Goal: Task Accomplishment & Management: Use online tool/utility

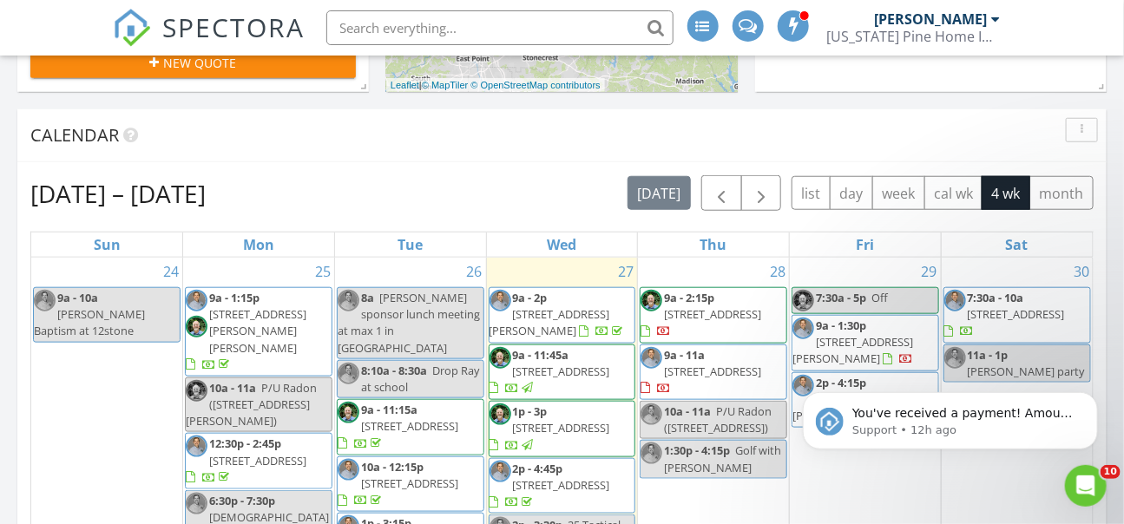
scroll to position [1667, 1125]
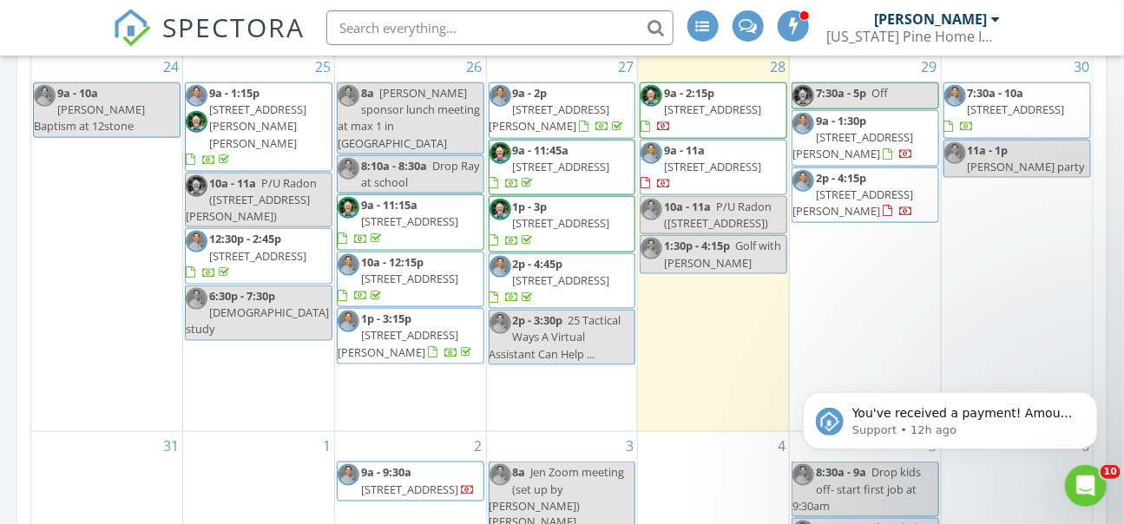
scroll to position [721, 0]
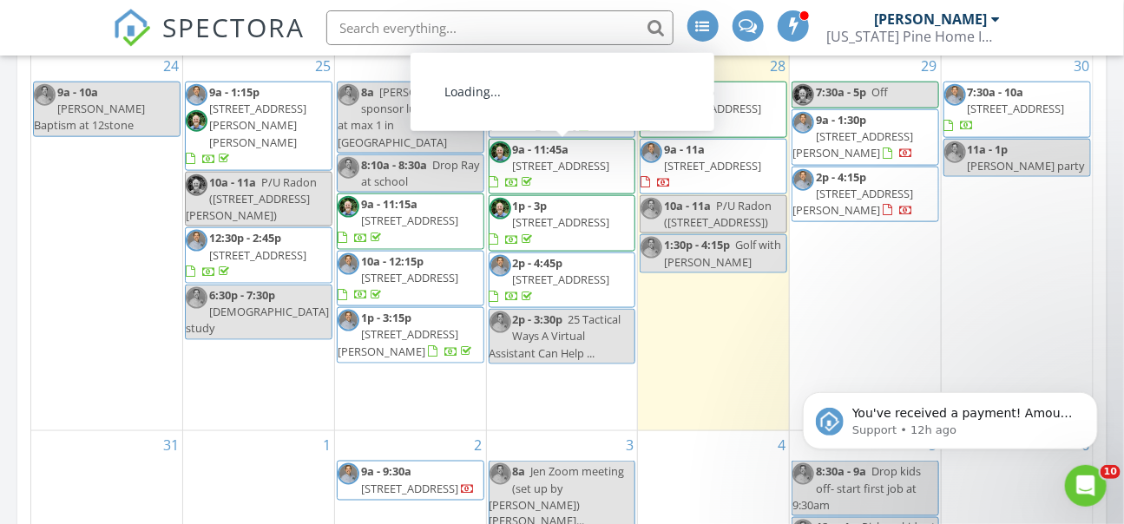
click at [582, 158] on span "[STREET_ADDRESS]" at bounding box center [561, 166] width 97 height 16
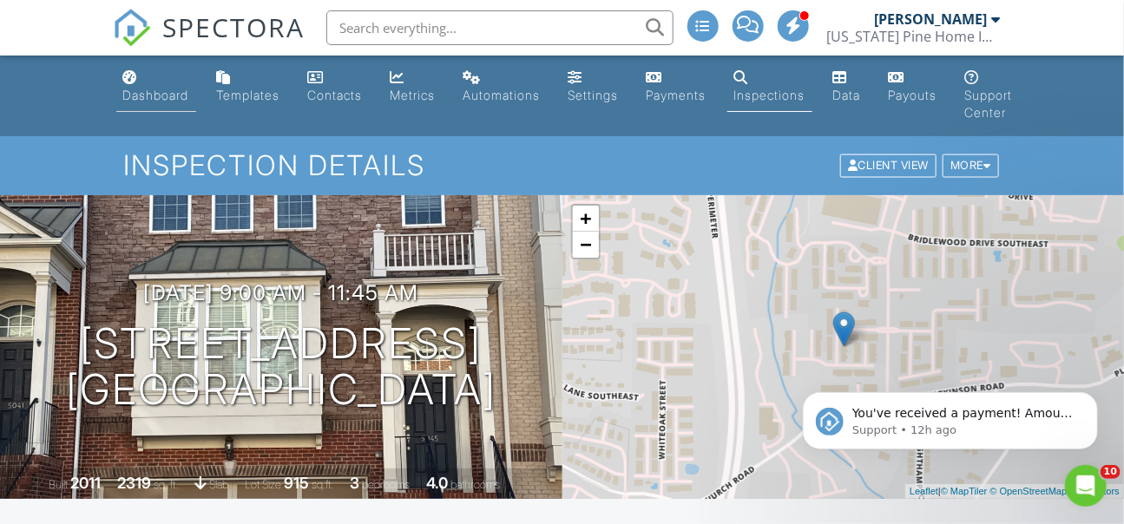
click at [181, 94] on div "Dashboard" at bounding box center [156, 95] width 66 height 15
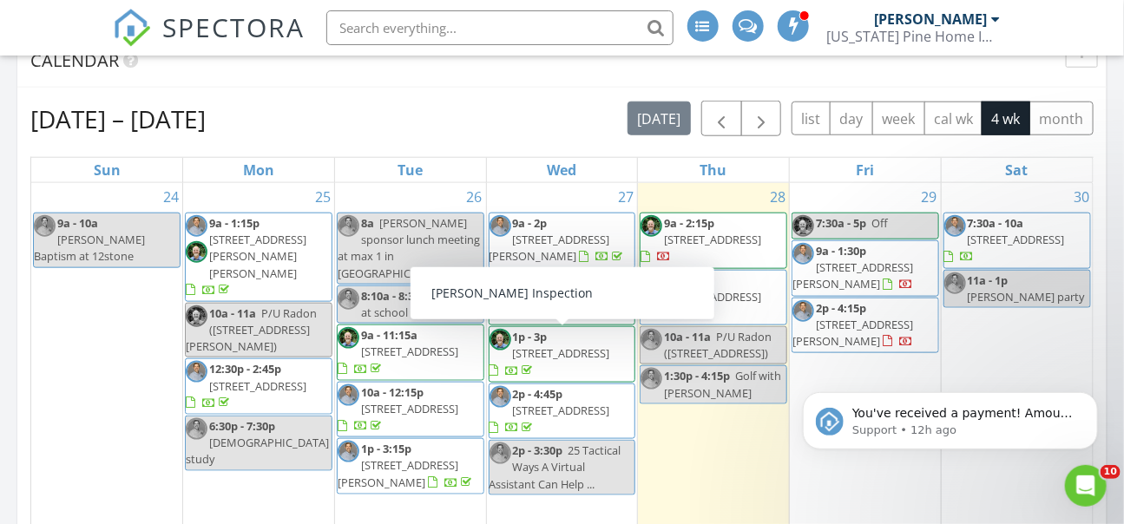
click at [589, 350] on span "[STREET_ADDRESS]" at bounding box center [561, 353] width 97 height 16
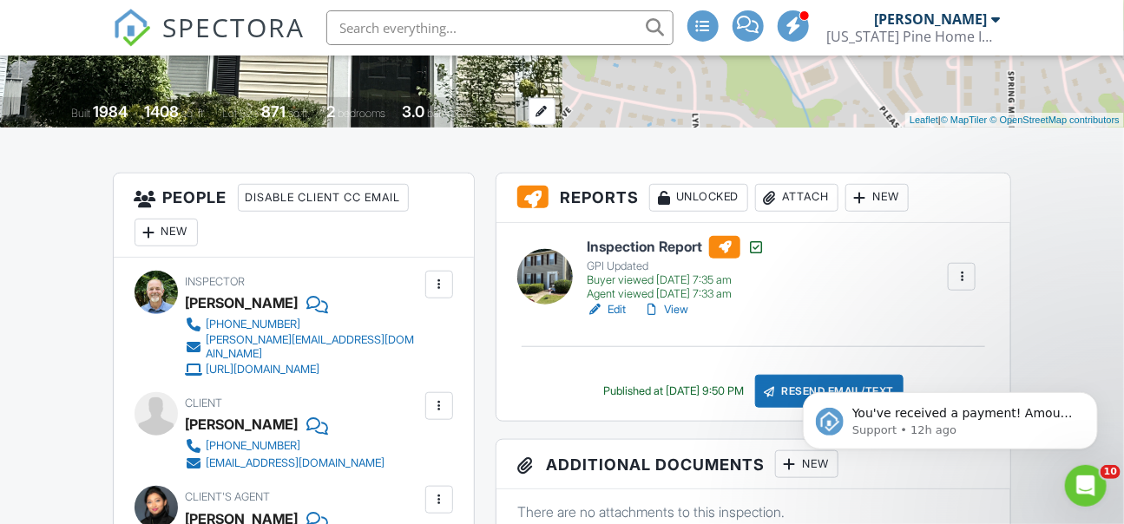
scroll to position [394, 0]
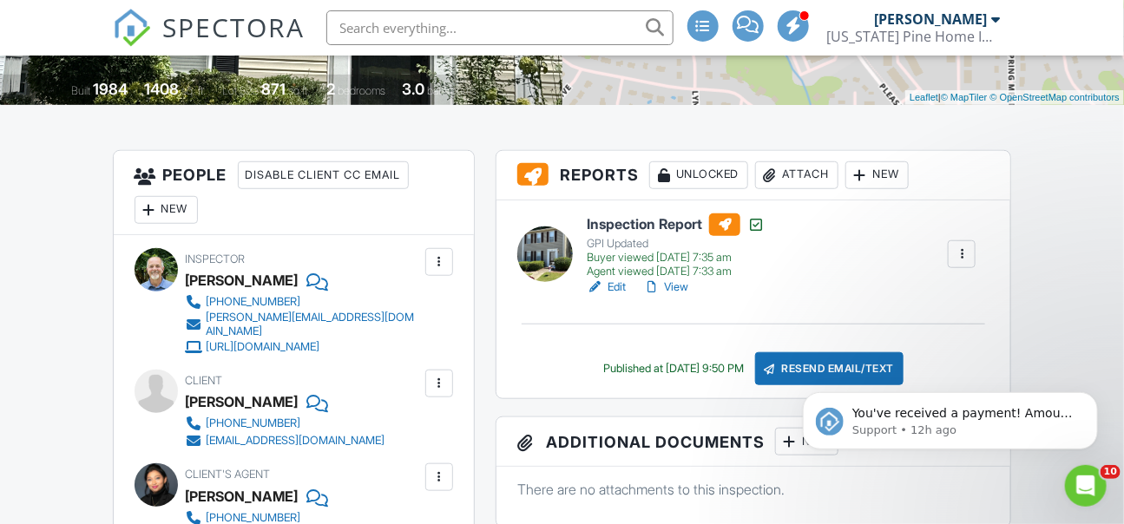
click at [619, 289] on link "Edit" at bounding box center [606, 287] width 39 height 17
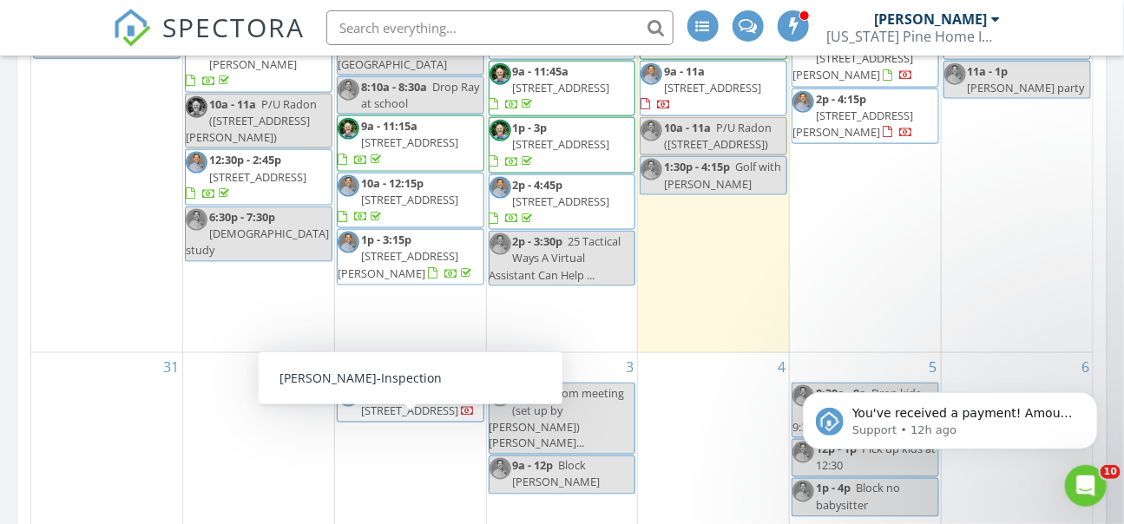
scroll to position [894, 0]
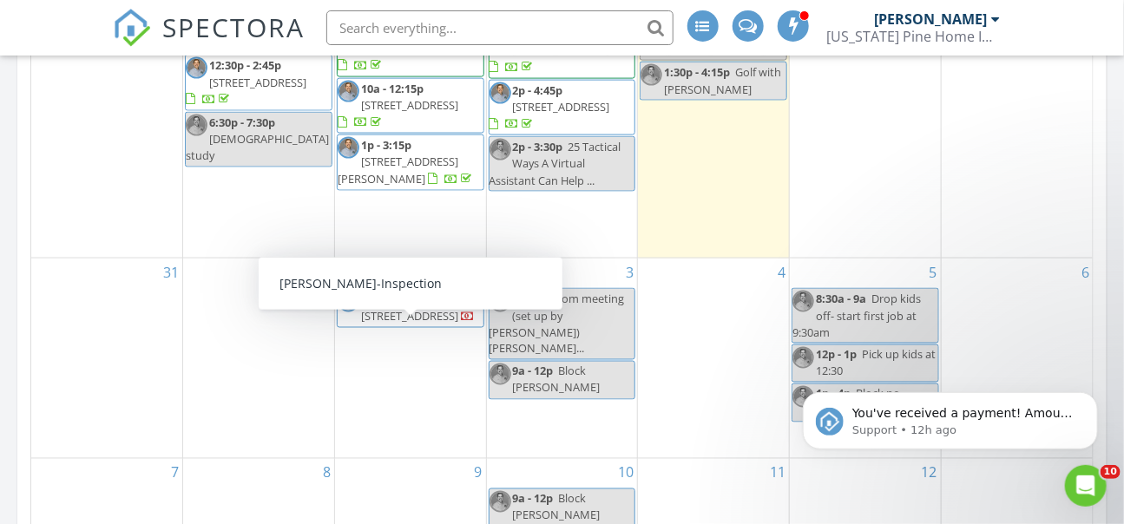
click at [232, 321] on div "1" at bounding box center [258, 359] width 151 height 200
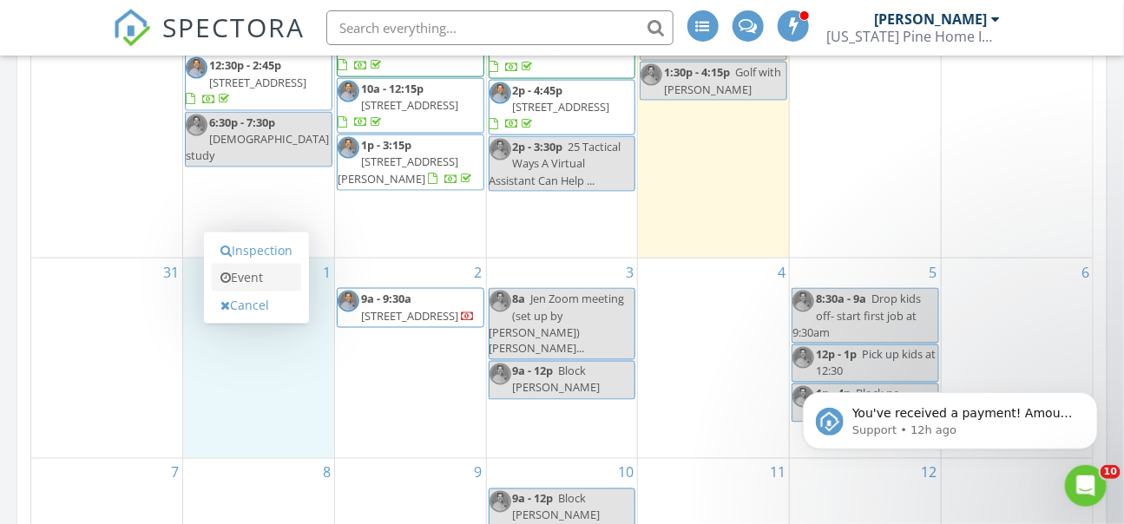
click at [247, 283] on link "Event" at bounding box center [256, 278] width 89 height 28
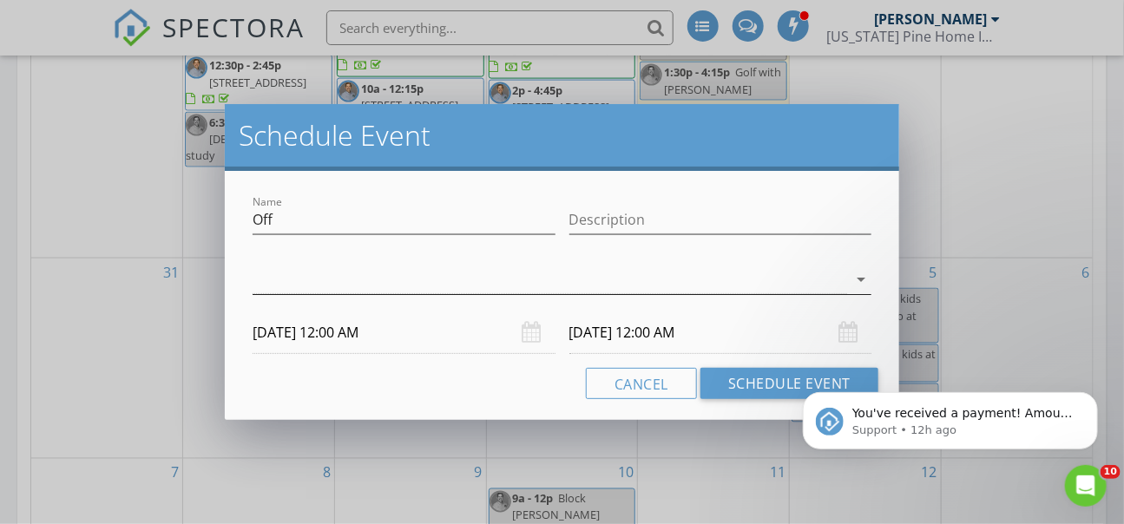
click at [607, 284] on div at bounding box center [550, 280] width 595 height 29
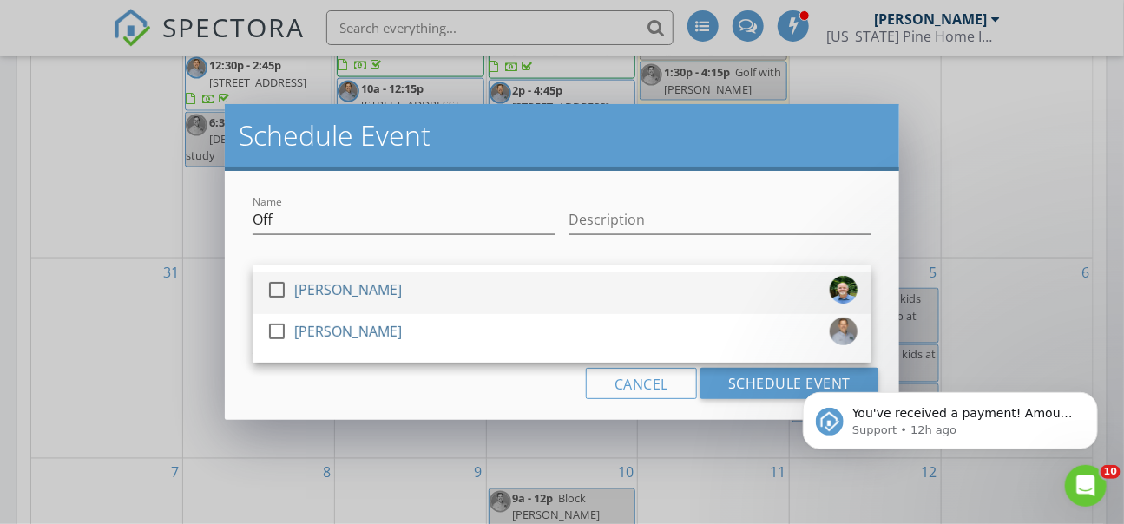
click at [486, 287] on div "check_box_outline_blank Chris Knight" at bounding box center [562, 293] width 591 height 35
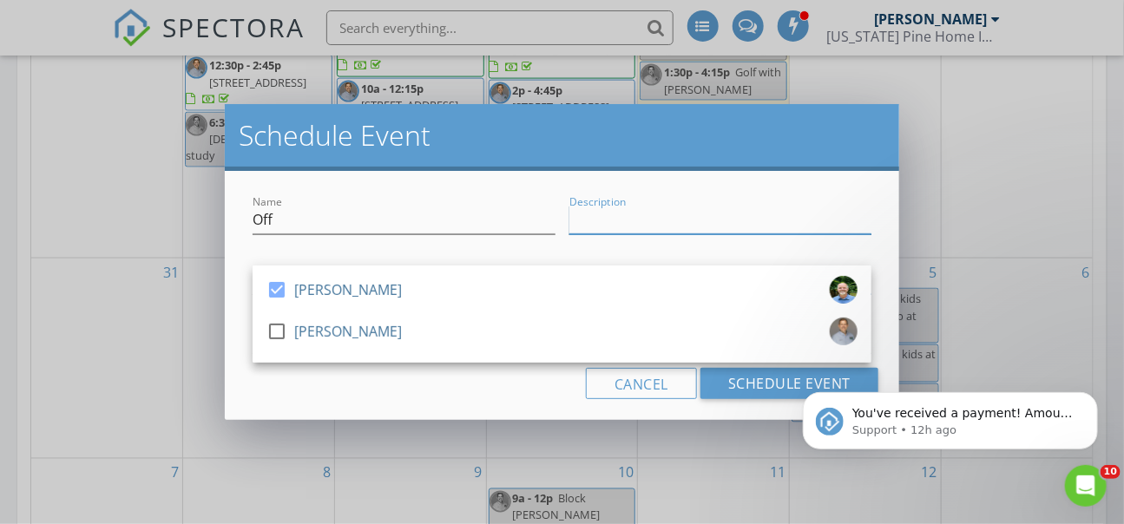
click at [658, 226] on input "Description" at bounding box center [720, 220] width 303 height 29
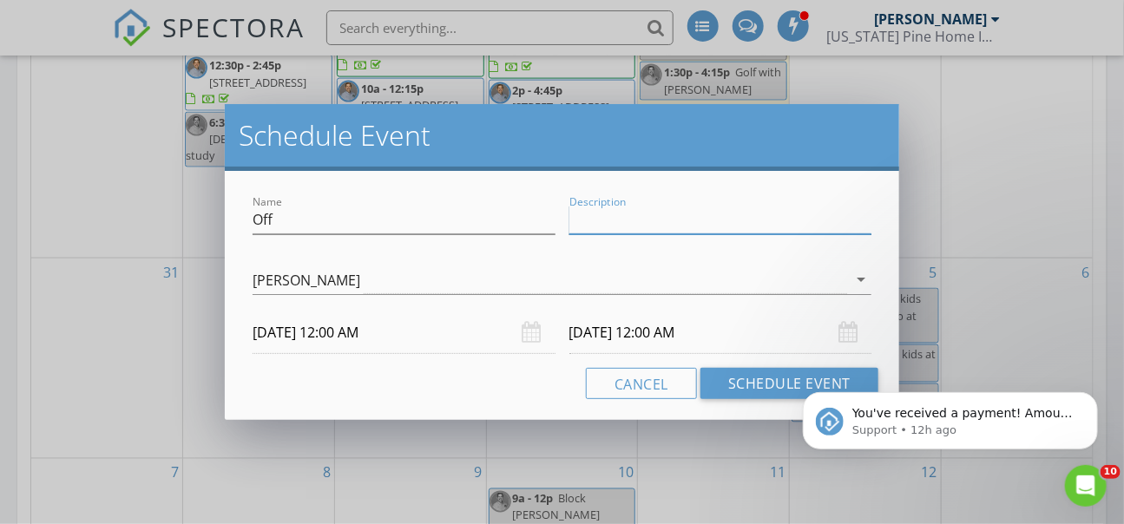
type input "l"
type input "Labor DAy"
click at [481, 403] on div "Name Off Description Labor DAy check_box Chris Knight check_box_outline_blank S…" at bounding box center [562, 295] width 675 height 249
click at [634, 336] on input "09/02/2025 12:00 AM" at bounding box center [720, 333] width 303 height 43
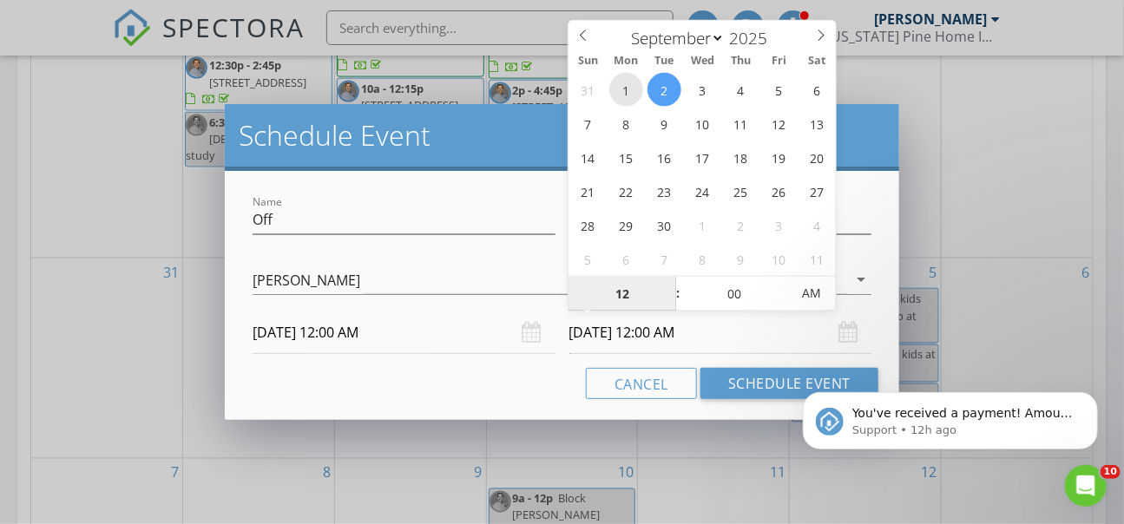
type input "09/01/2025 12:00 AM"
click at [517, 375] on div "Cancel Schedule Event" at bounding box center [562, 383] width 633 height 31
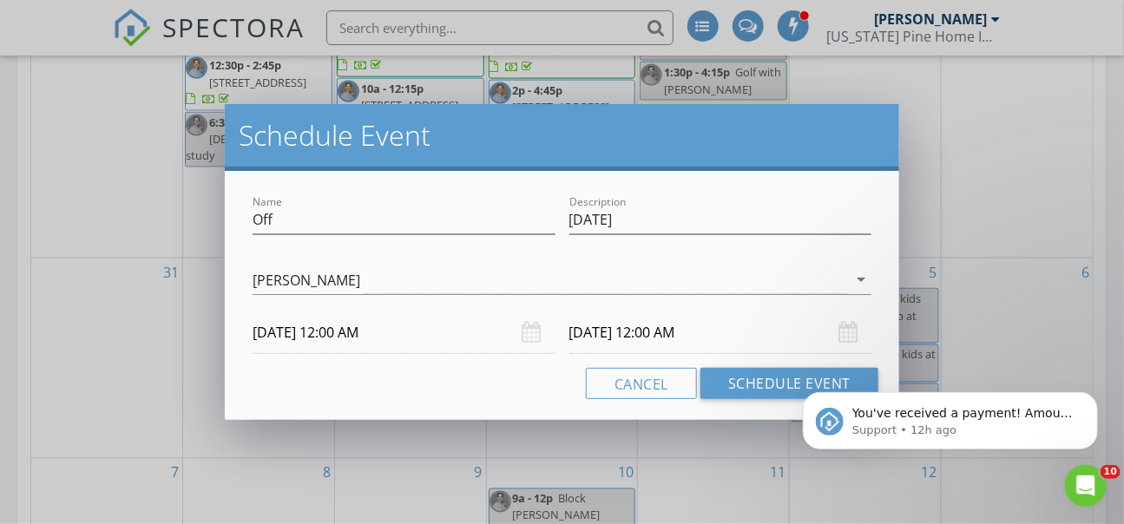
click at [740, 338] on input "09/01/2025 12:00 AM" at bounding box center [720, 333] width 303 height 43
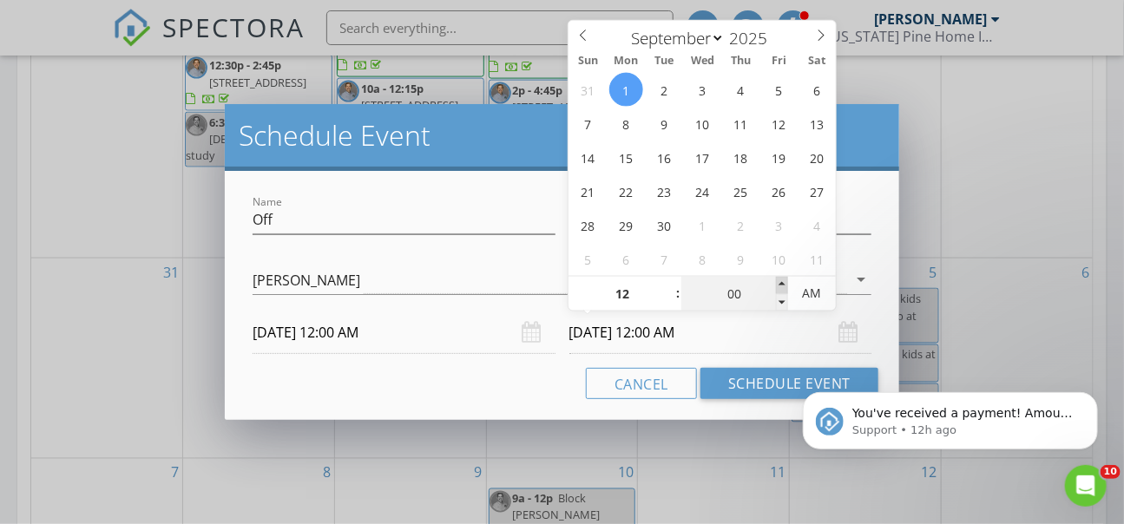
type input "05"
type input "09/01/2025 12:05 AM"
click at [783, 283] on span at bounding box center [782, 285] width 12 height 17
type input "01"
type input "09/01/2025 1:05 AM"
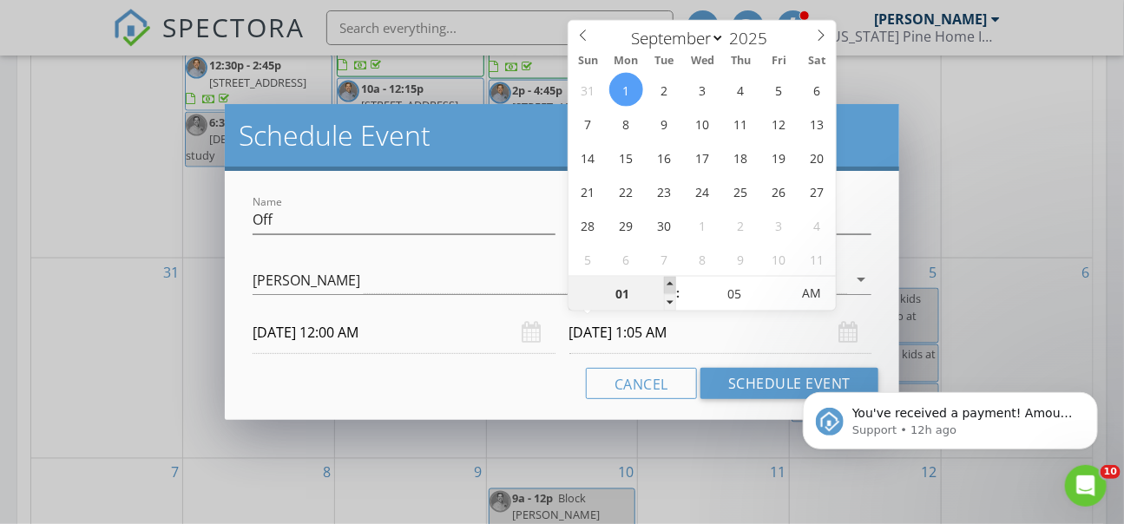
click at [672, 282] on span at bounding box center [670, 285] width 12 height 17
type input "02"
type input "09/01/2025 2:05 AM"
click at [672, 282] on span at bounding box center [670, 285] width 12 height 17
type input "03"
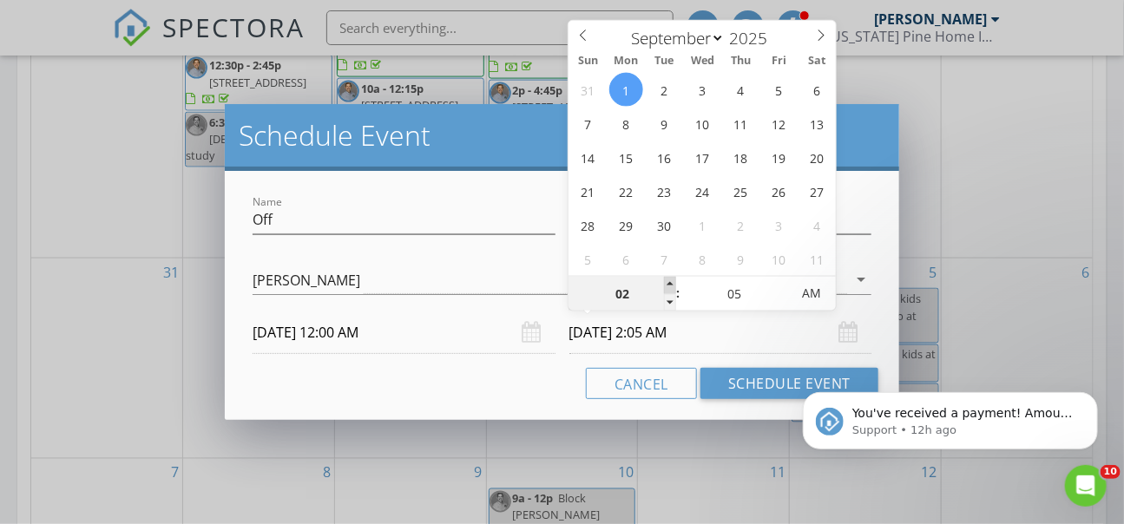
type input "09/01/2025 3:05 AM"
click at [672, 282] on span at bounding box center [670, 285] width 12 height 17
type input "04"
type input "09/01/2025 4:05 AM"
click at [672, 282] on span at bounding box center [670, 285] width 12 height 17
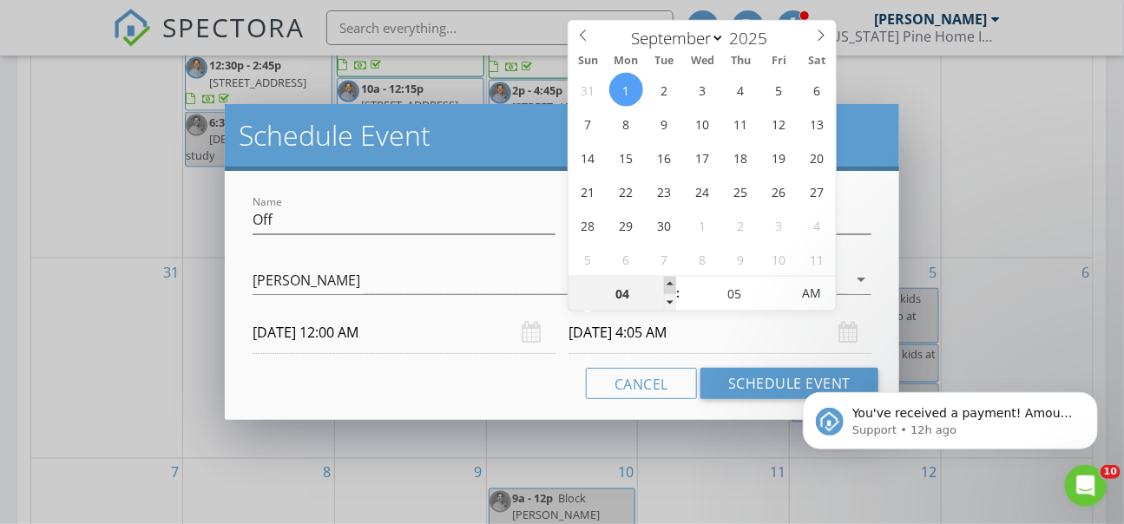
type input "05"
type input "09/01/2025 5:05 AM"
click at [672, 282] on span at bounding box center [670, 285] width 12 height 17
type input "06"
click at [672, 282] on span at bounding box center [670, 285] width 12 height 17
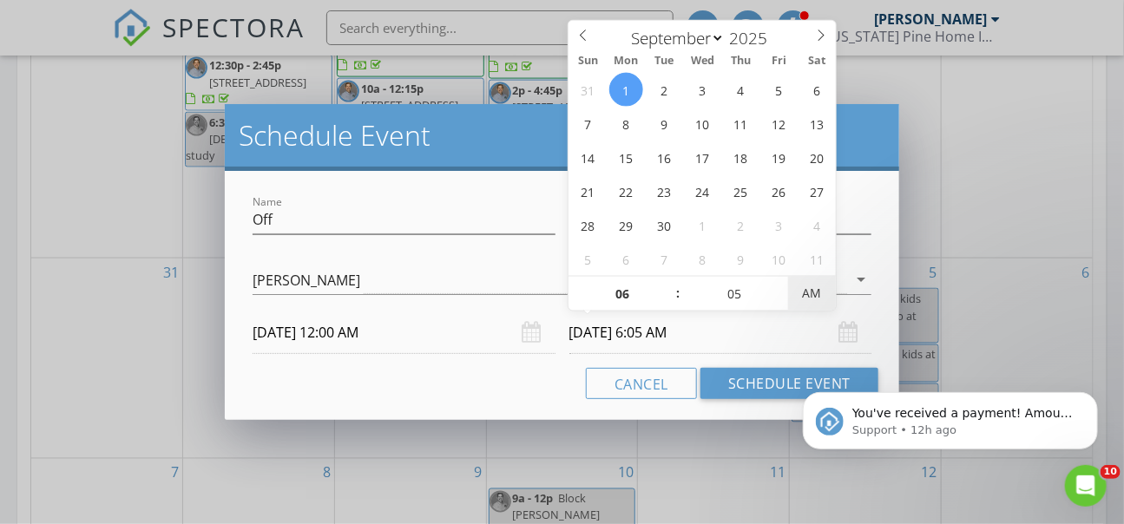
type input "09/01/2025 6:05 PM"
click at [810, 288] on span "AM" at bounding box center [812, 293] width 48 height 35
click at [490, 374] on div "Cancel Schedule Event" at bounding box center [562, 383] width 633 height 31
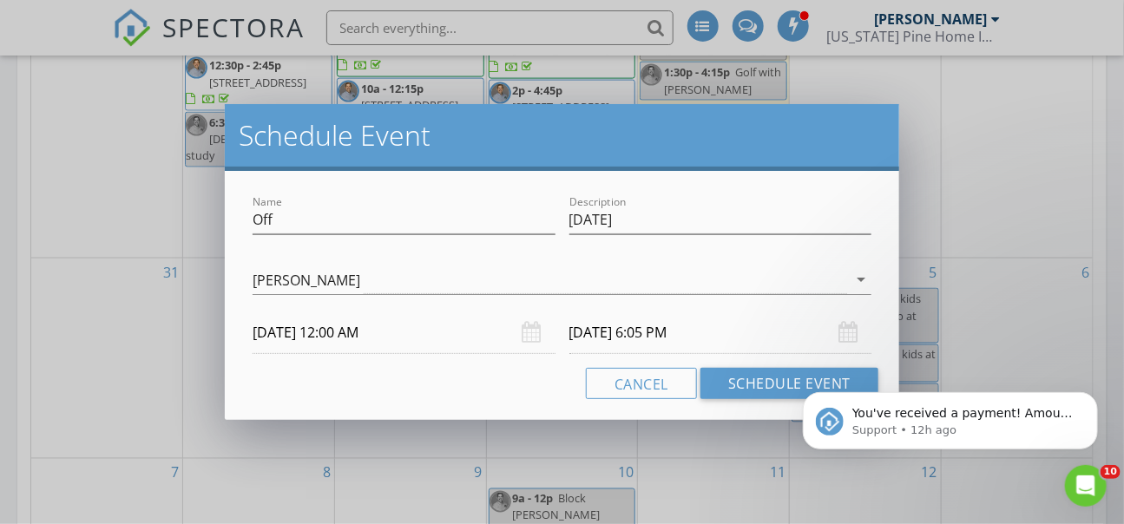
click at [447, 338] on input "09/01/2025 12:00 AM" at bounding box center [404, 333] width 303 height 43
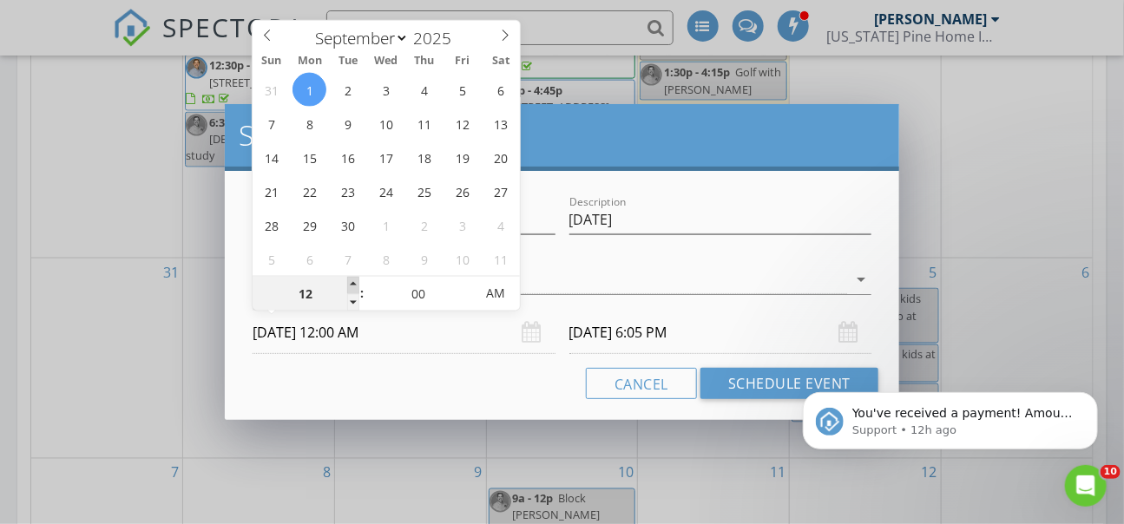
type input "01"
type input "09/01/2025 1:00 AM"
click at [353, 286] on span at bounding box center [353, 285] width 12 height 17
type input "09/01/2025 7:05 PM"
type input "02"
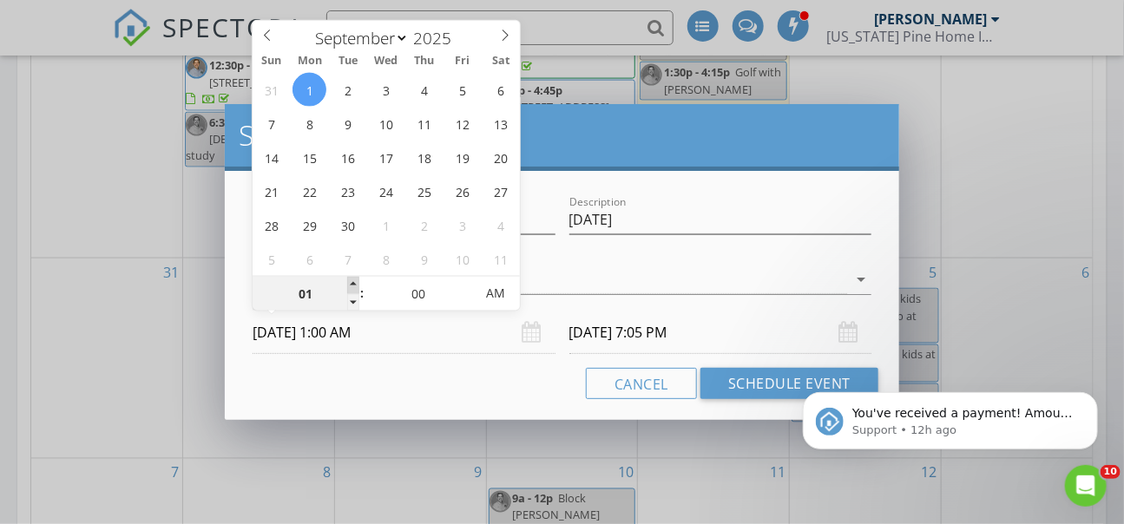
type input "09/01/2025 2:00 AM"
click at [353, 286] on span at bounding box center [353, 285] width 12 height 17
type input "09/01/2025 8:05 PM"
type input "03"
type input "09/01/2025 3:00 AM"
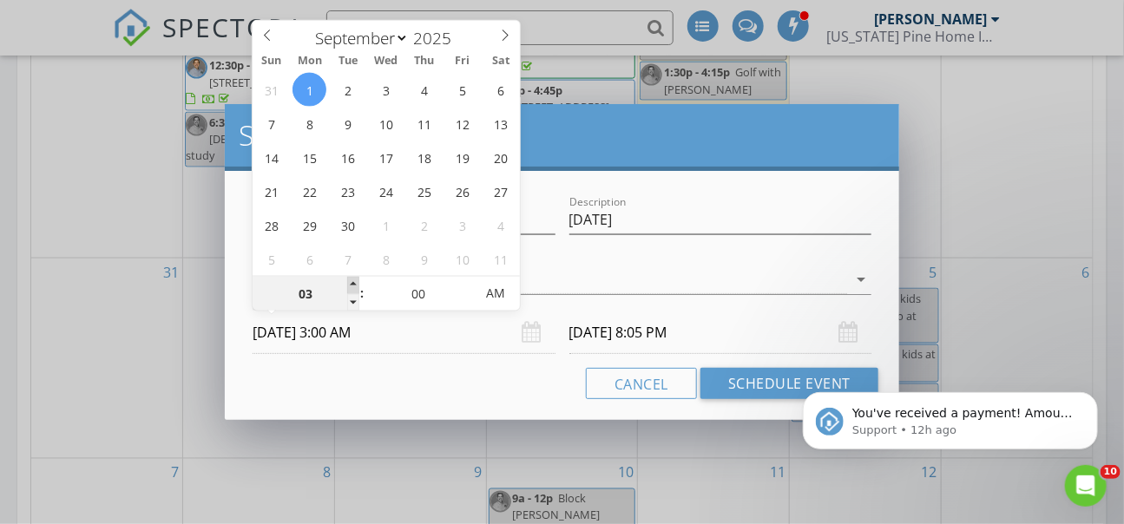
click at [353, 286] on span at bounding box center [353, 285] width 12 height 17
type input "04"
type input "09/01/2025 4:00 AM"
click at [353, 286] on span at bounding box center [353, 285] width 12 height 17
type input "09/01/2025 10:05 PM"
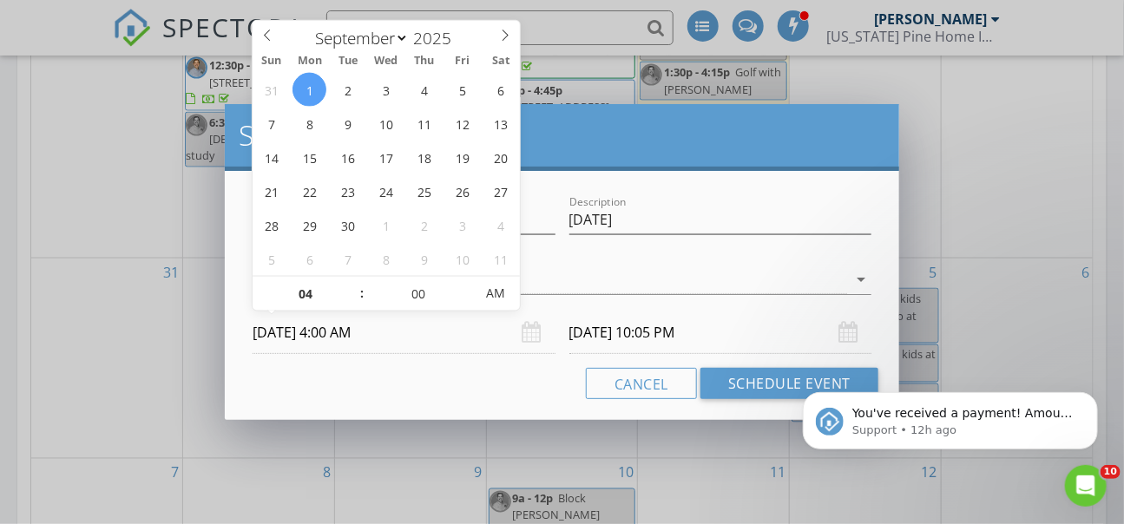
click at [537, 376] on div "Cancel Schedule Event" at bounding box center [562, 383] width 633 height 31
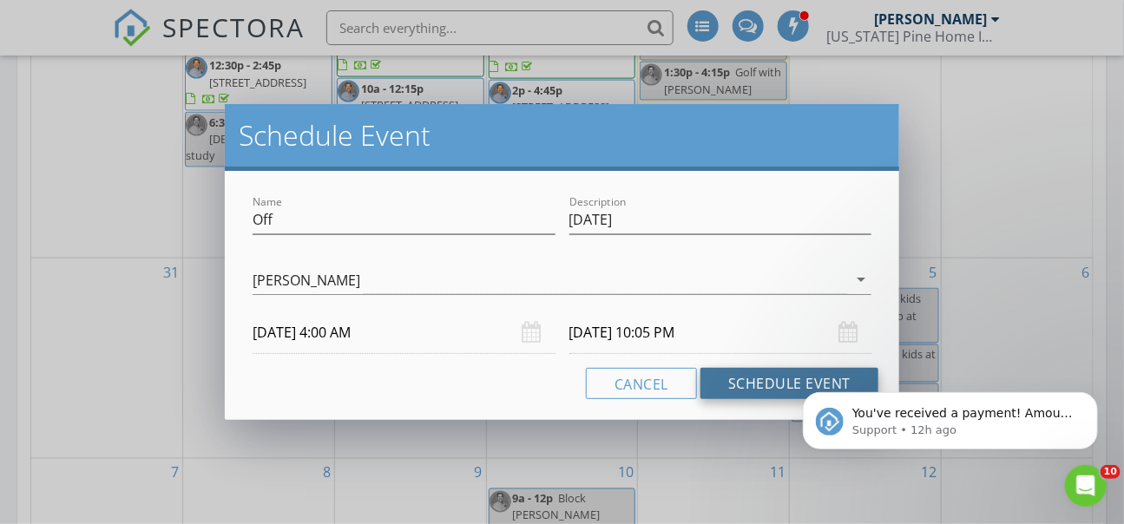
click at [753, 381] on button "Schedule Event" at bounding box center [790, 383] width 178 height 31
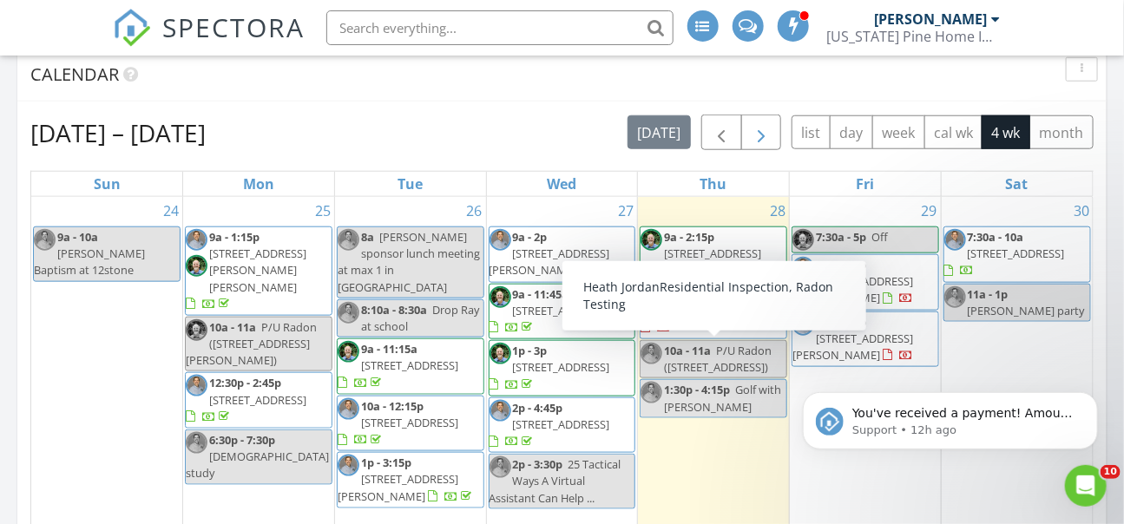
scroll to position [576, 0]
